Goal: Transaction & Acquisition: Purchase product/service

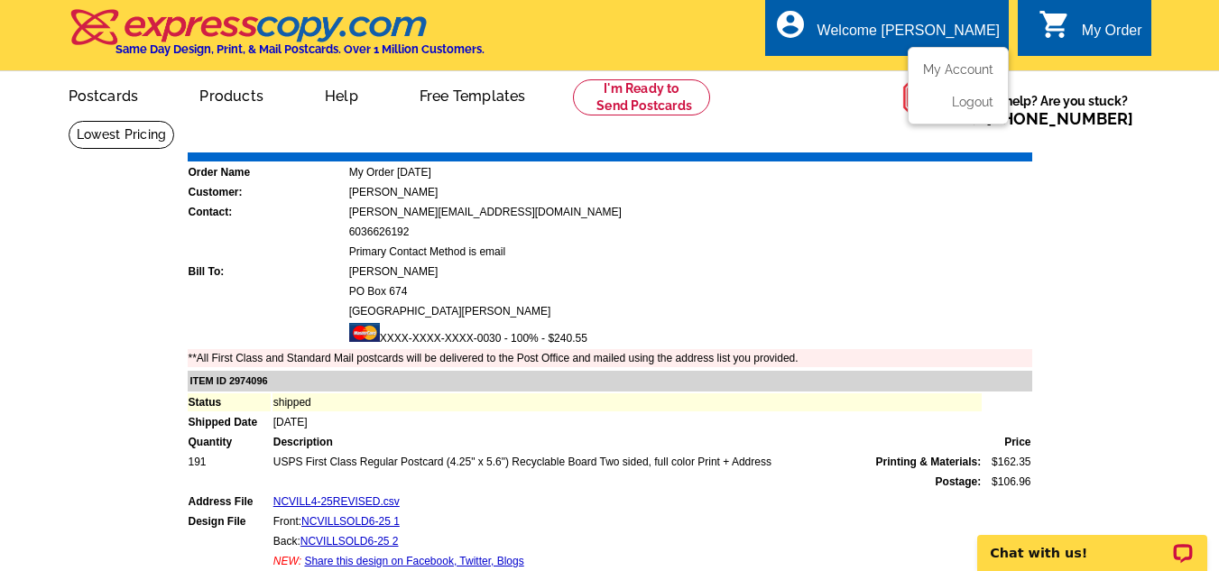
click at [960, 23] on div "Welcome [PERSON_NAME]" at bounding box center [908, 35] width 182 height 25
click at [967, 67] on link "My Account" at bounding box center [955, 69] width 78 height 16
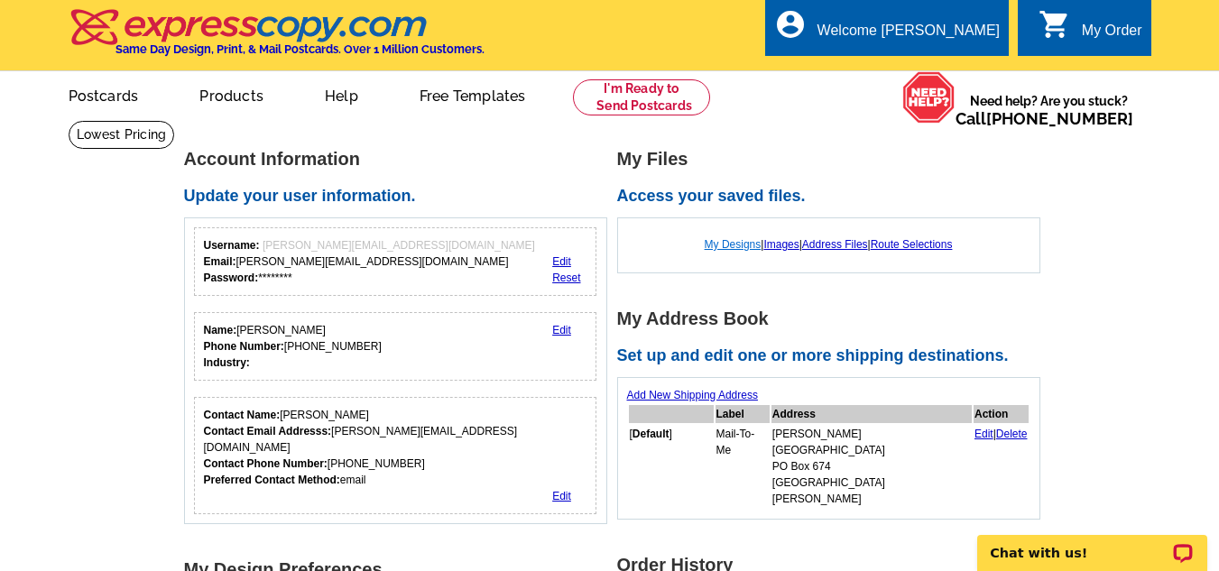
click at [709, 243] on link "My Designs" at bounding box center [733, 244] width 57 height 13
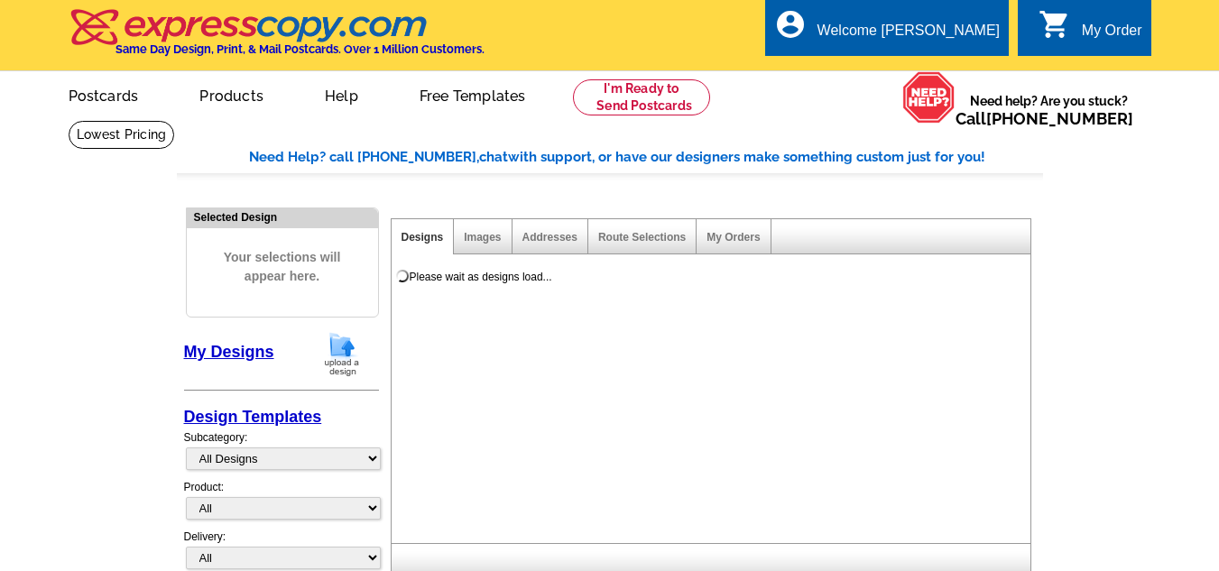
click at [342, 348] on img at bounding box center [342, 354] width 47 height 46
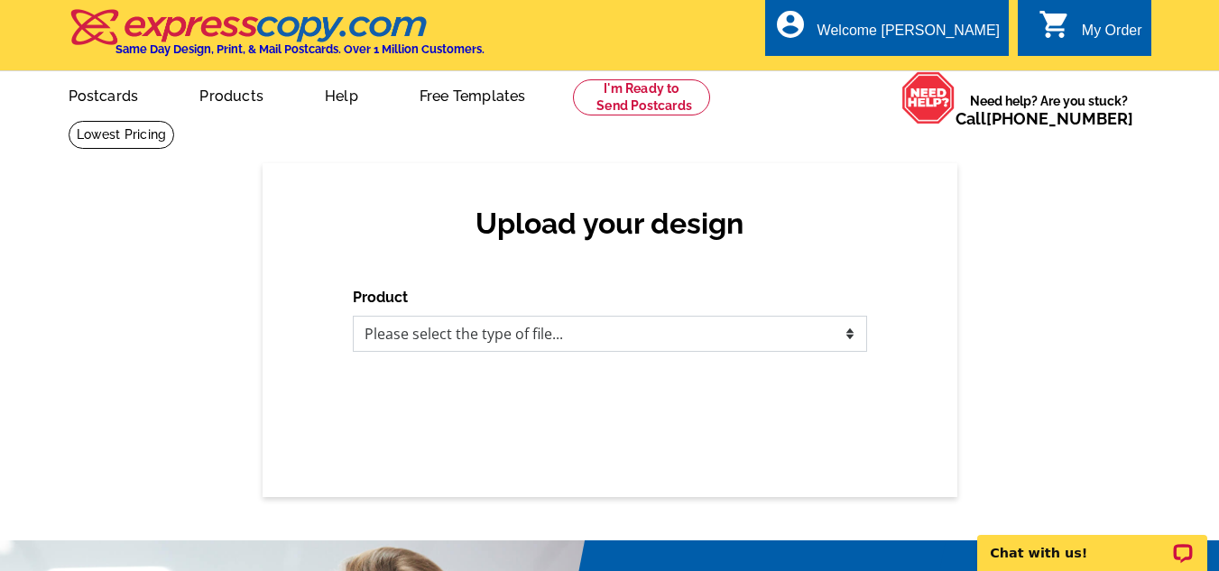
click at [854, 326] on select "Please select the type of file... Postcards Business Cards Letters and flyers G…" at bounding box center [610, 334] width 514 height 36
select select "1"
click at [353, 317] on select "Please select the type of file... Postcards Business Cards Letters and flyers G…" at bounding box center [610, 334] width 514 height 36
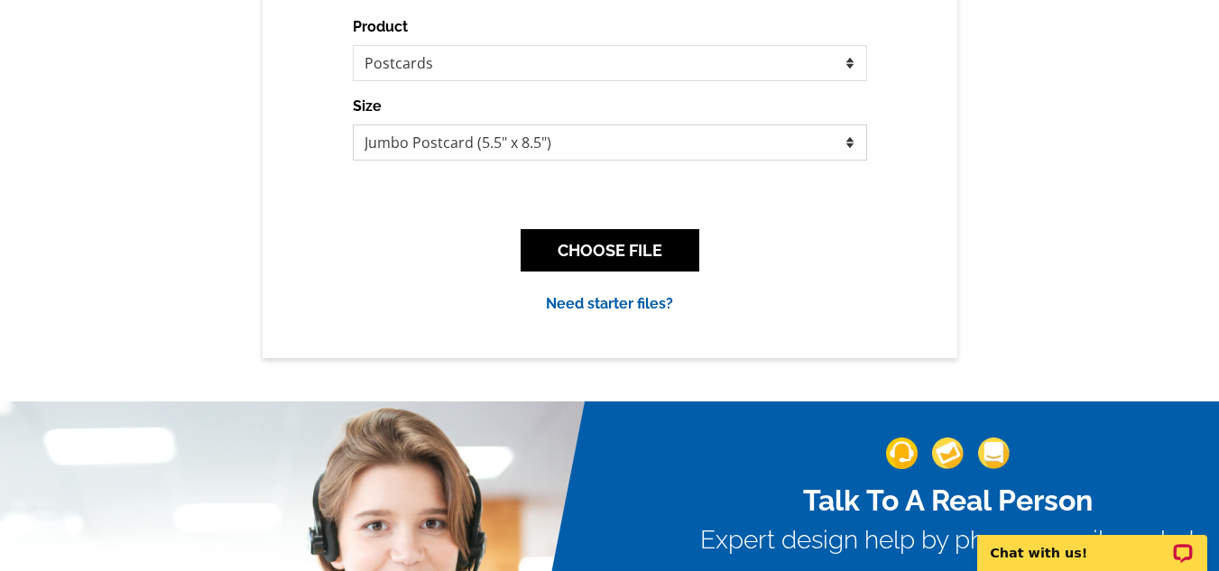
click at [843, 145] on select "Jumbo Postcard (5.5" x 8.5") Regular Postcard (4.25" x 5.6") Panoramic Postcard…" at bounding box center [610, 143] width 514 height 36
select select "1"
click at [353, 125] on select "Jumbo Postcard (5.5" x 8.5") Regular Postcard (4.25" x 5.6") Panoramic Postcard…" at bounding box center [610, 143] width 514 height 36
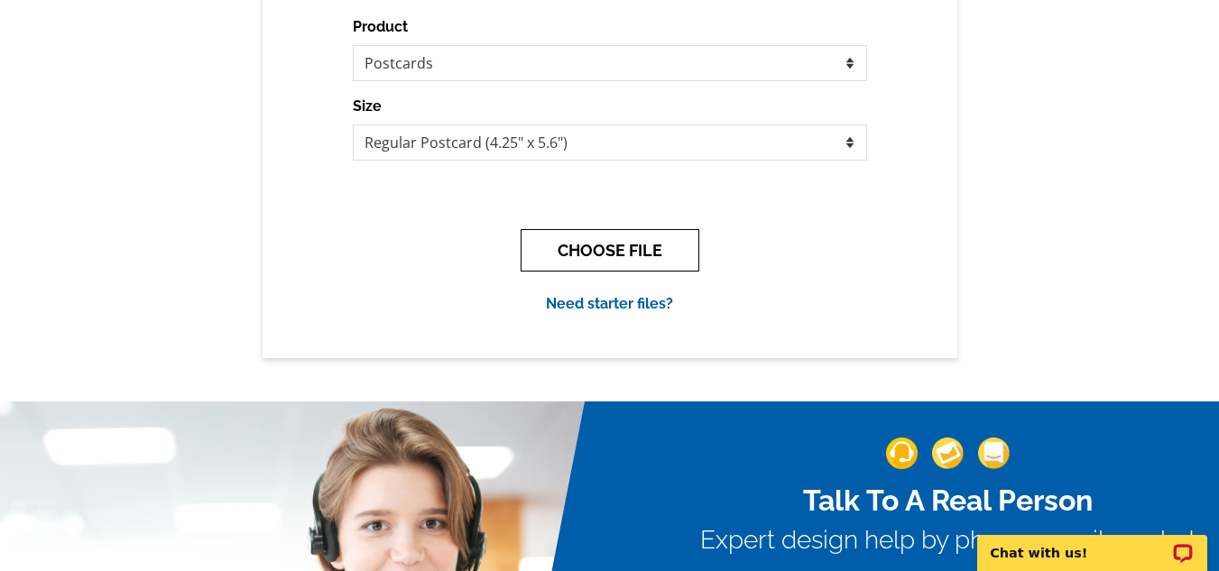
click at [633, 252] on button "CHOOSE FILE" at bounding box center [610, 250] width 179 height 42
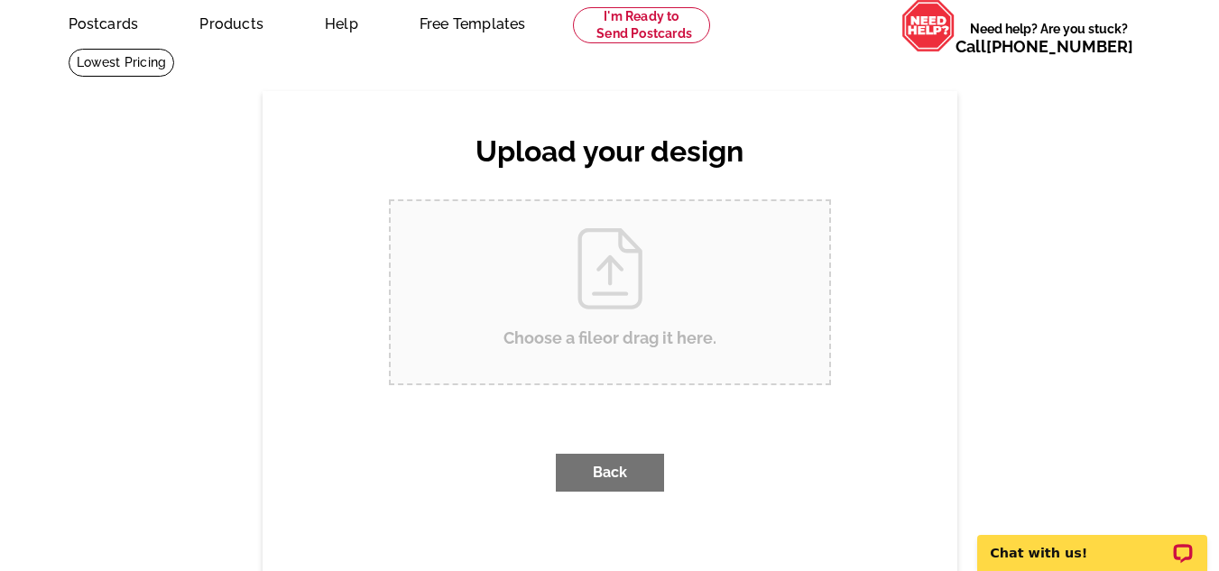
scroll to position [0, 0]
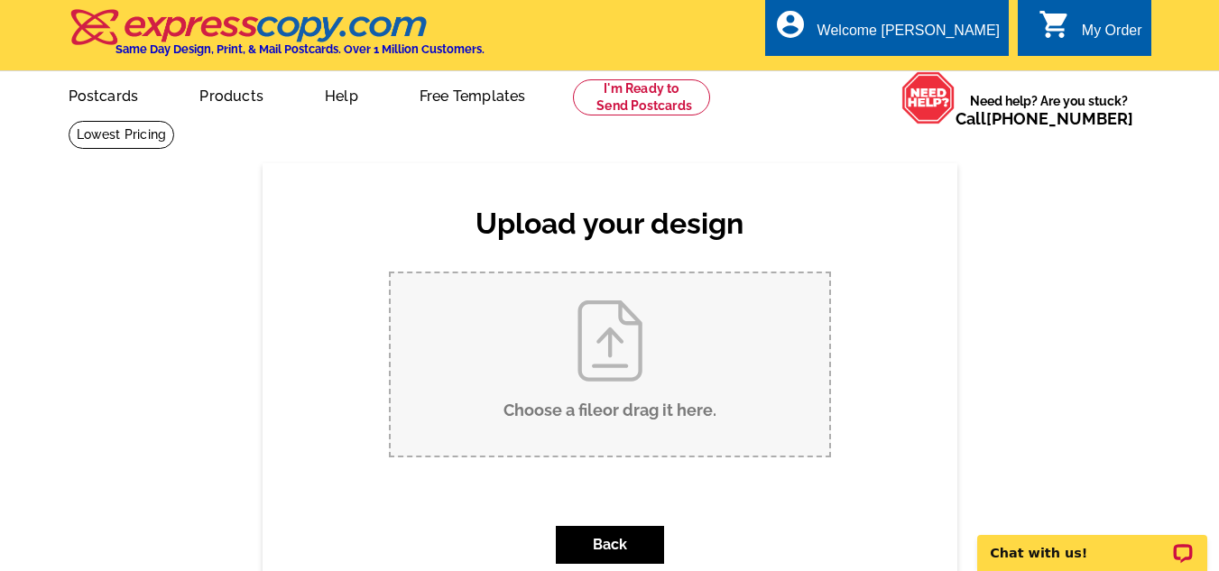
click at [617, 351] on input "Choose a file or drag it here ." at bounding box center [610, 364] width 439 height 182
click at [586, 356] on input "Choose a file or drag it here ." at bounding box center [610, 364] width 439 height 182
type input "C:\fakepath\NCVILLAUG25.pdf"
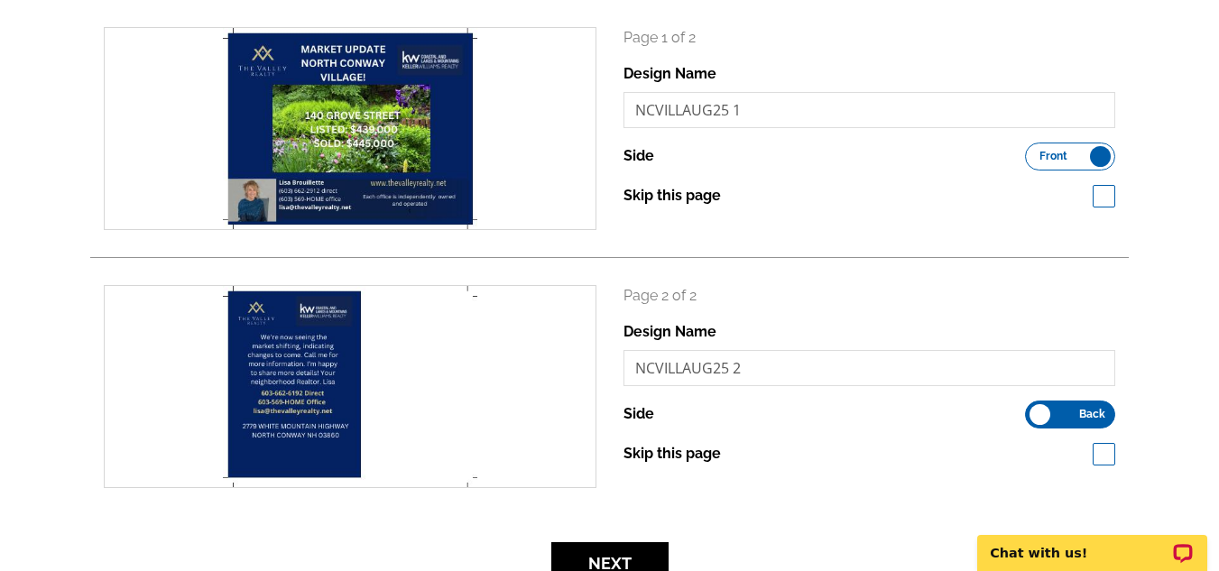
scroll to position [541, 0]
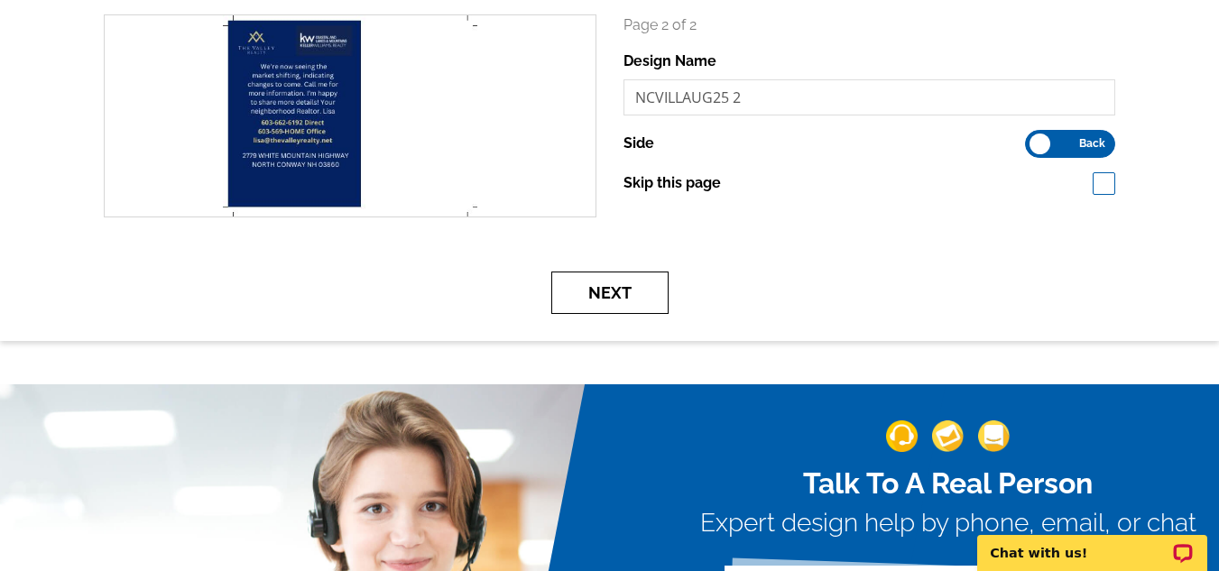
click at [628, 289] on button "Next" at bounding box center [609, 293] width 117 height 42
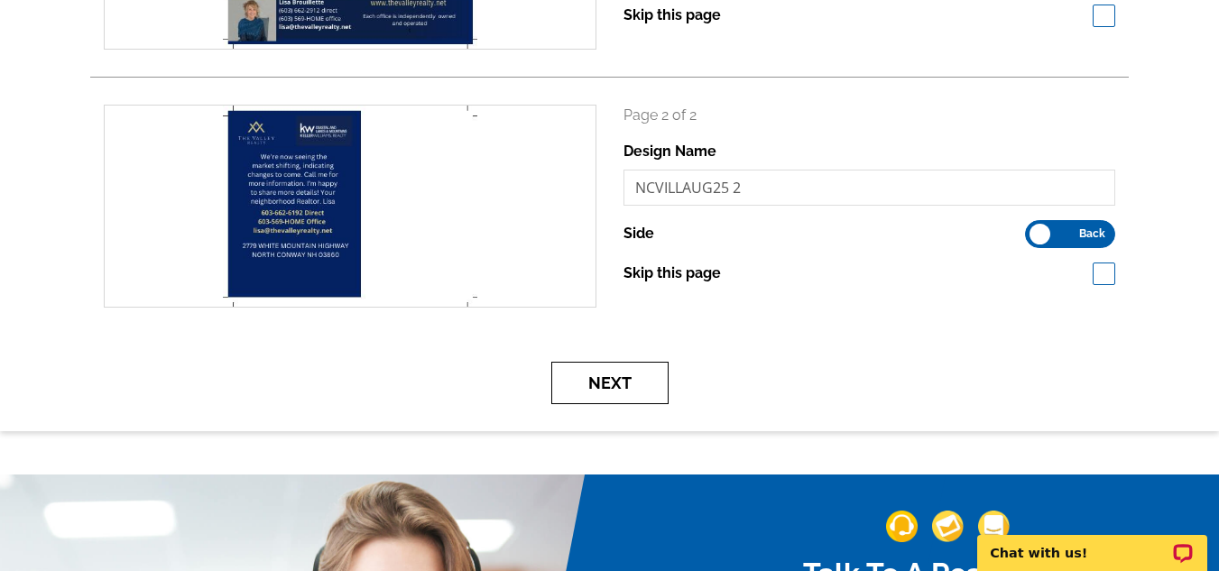
scroll to position [309, 0]
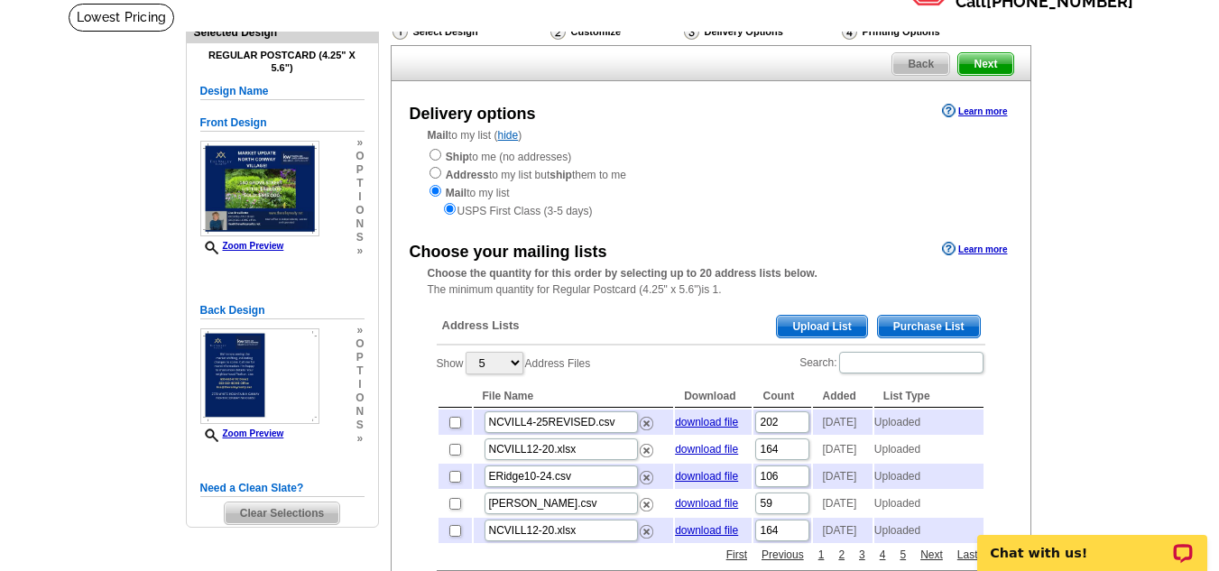
scroll to position [180, 0]
